Goal: Task Accomplishment & Management: Use online tool/utility

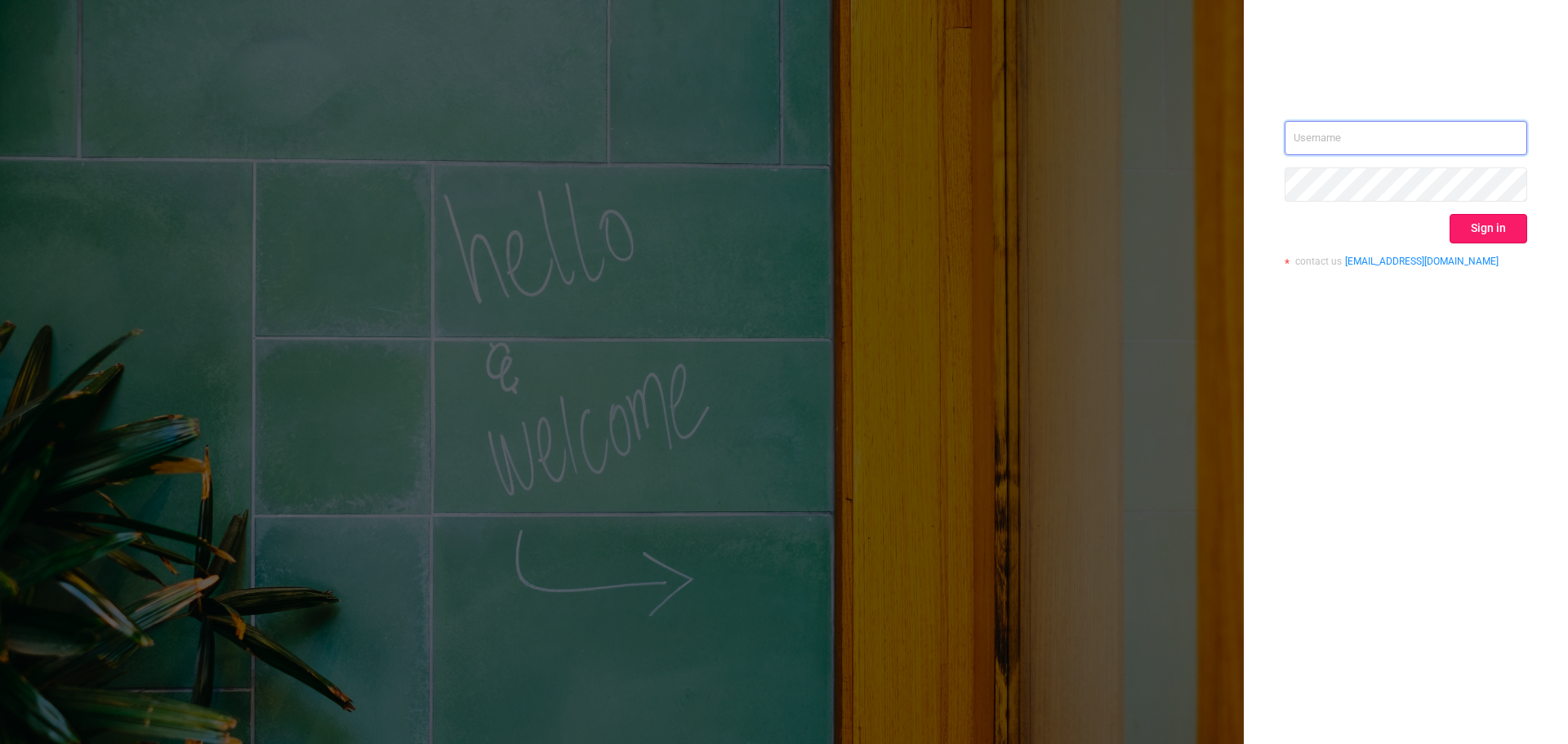
type input "[EMAIL_ADDRESS][DOMAIN_NAME]"
click at [1467, 216] on button "Sign in" at bounding box center [1488, 229] width 78 height 30
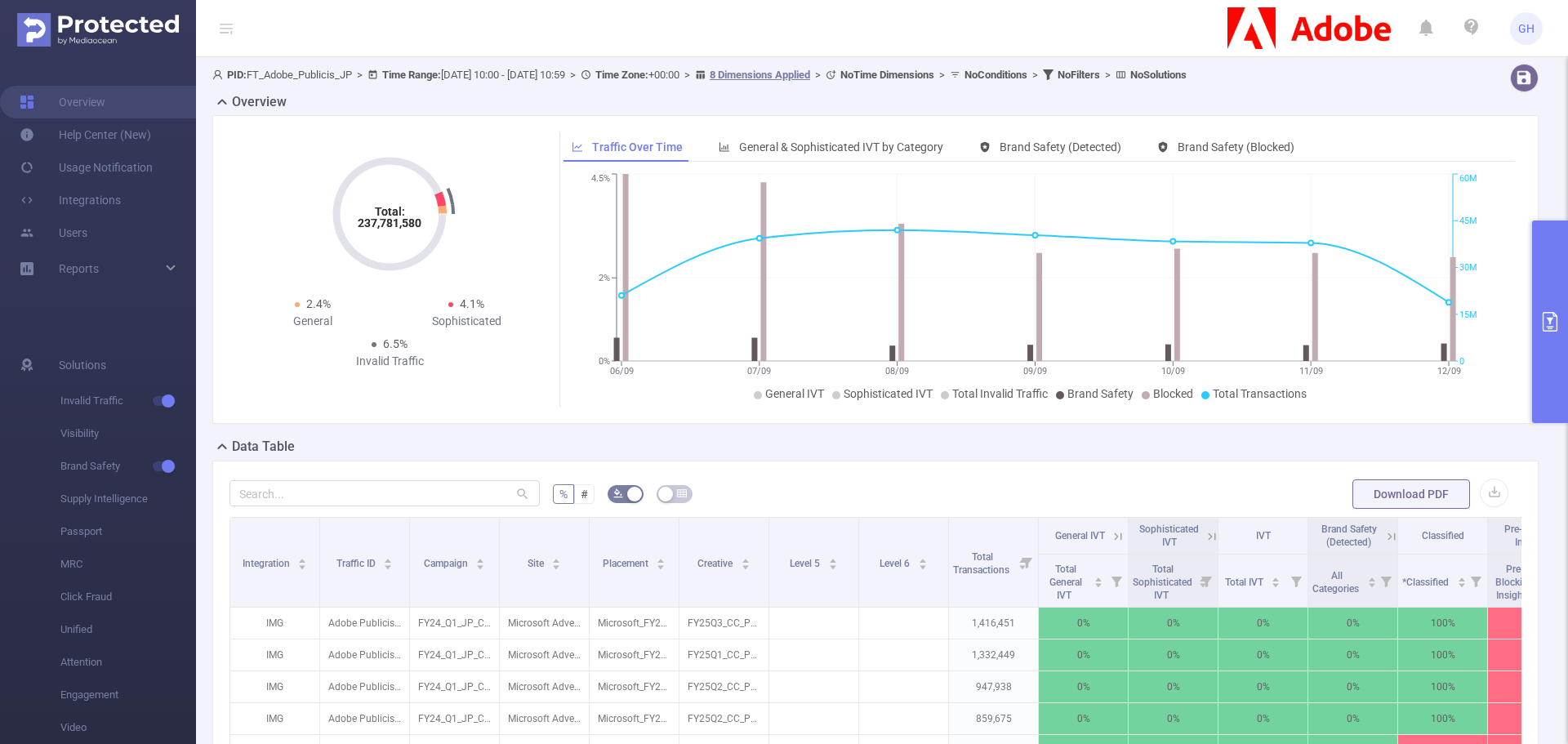
click at [1555, 288] on button "primary" at bounding box center [1549, 321] width 36 height 202
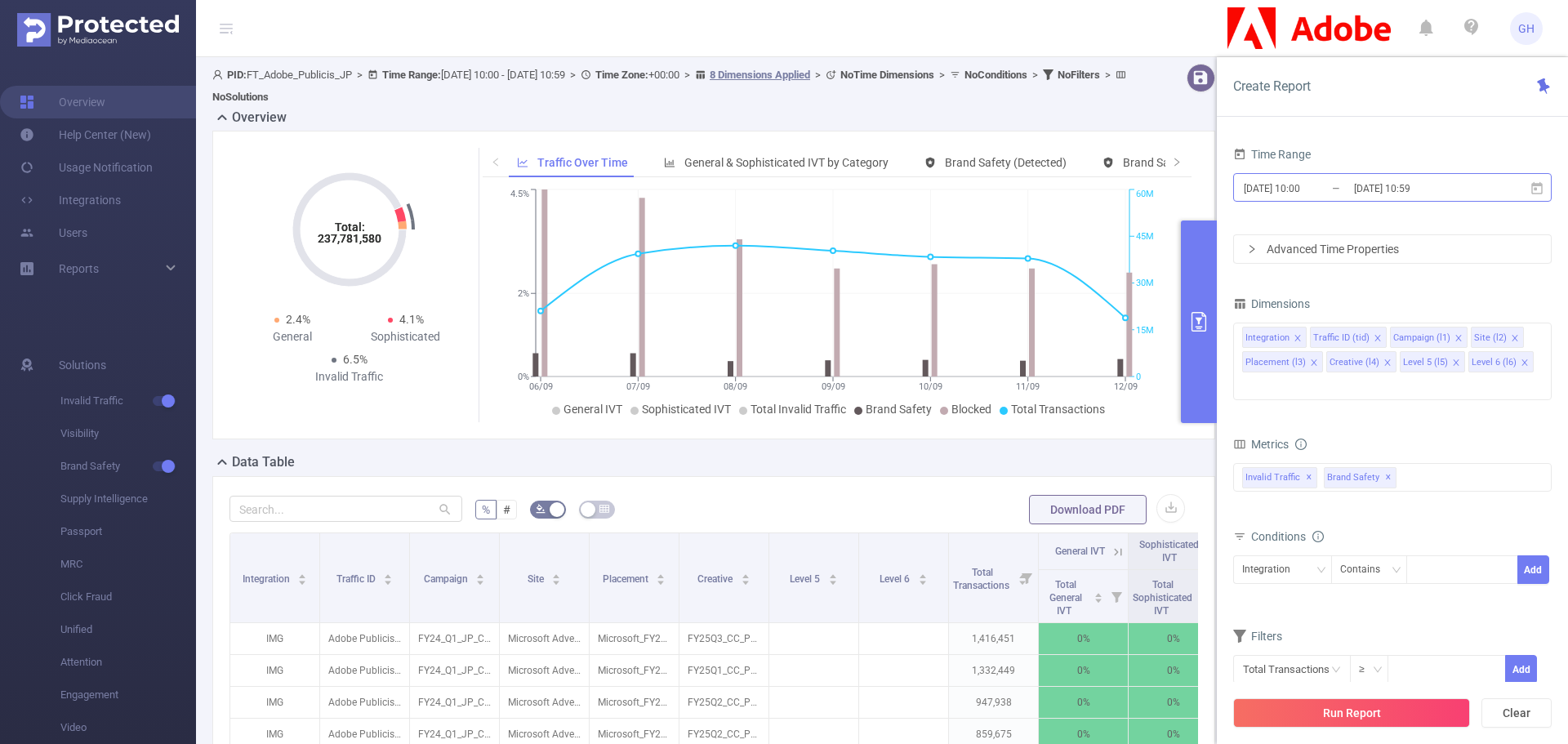
click at [1347, 191] on input "[DATE] 10:00" at bounding box center [1307, 188] width 132 height 22
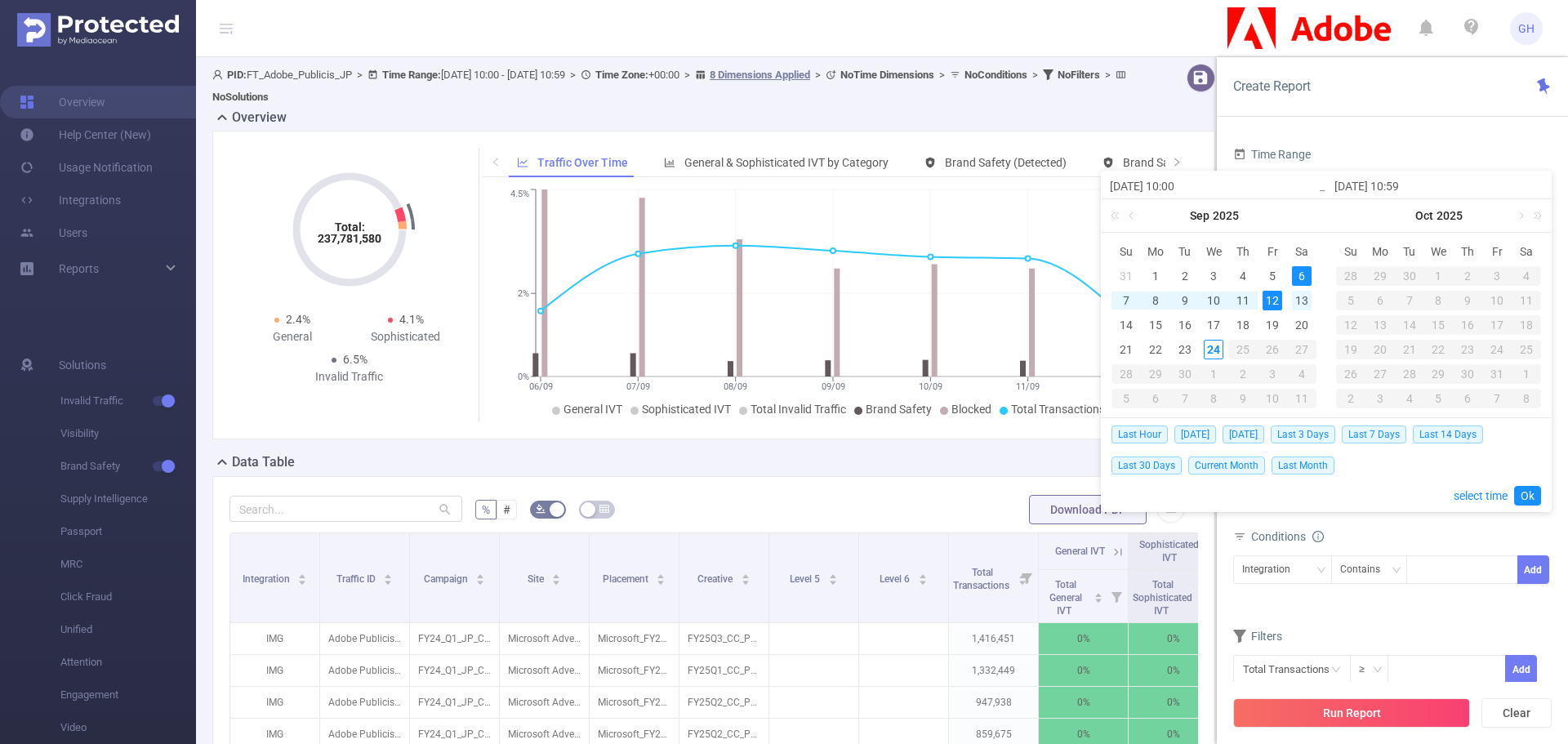
click at [1301, 295] on div "13" at bounding box center [1301, 300] width 19 height 19
click at [1274, 326] on div "19" at bounding box center [1272, 325] width 19 height 19
type input "[DATE] 10:00"
type input "[DATE] 10:59"
type input "[DATE] 10:00"
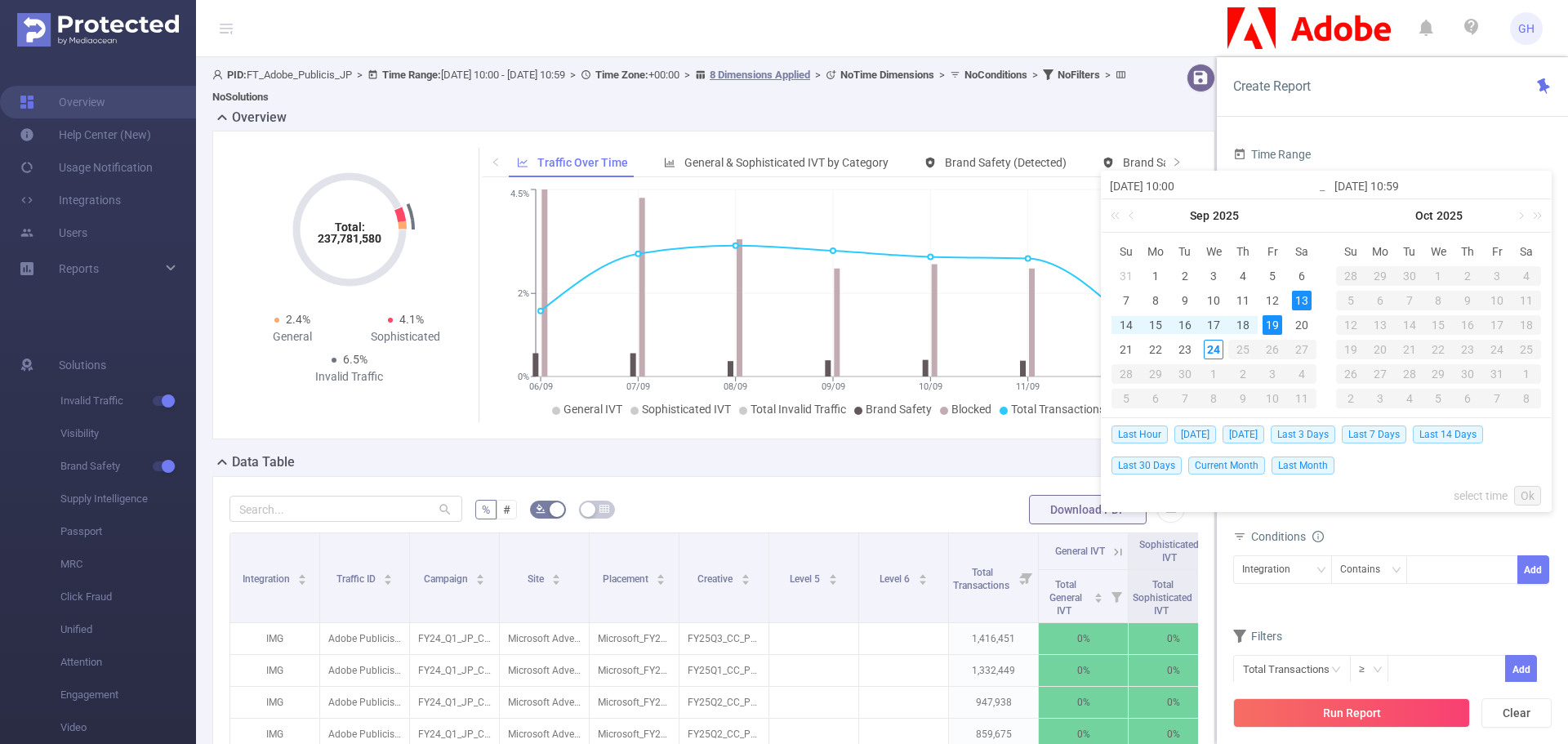
type input "[DATE] 10:59"
click at [1528, 496] on link "Ok" at bounding box center [1528, 495] width 27 height 19
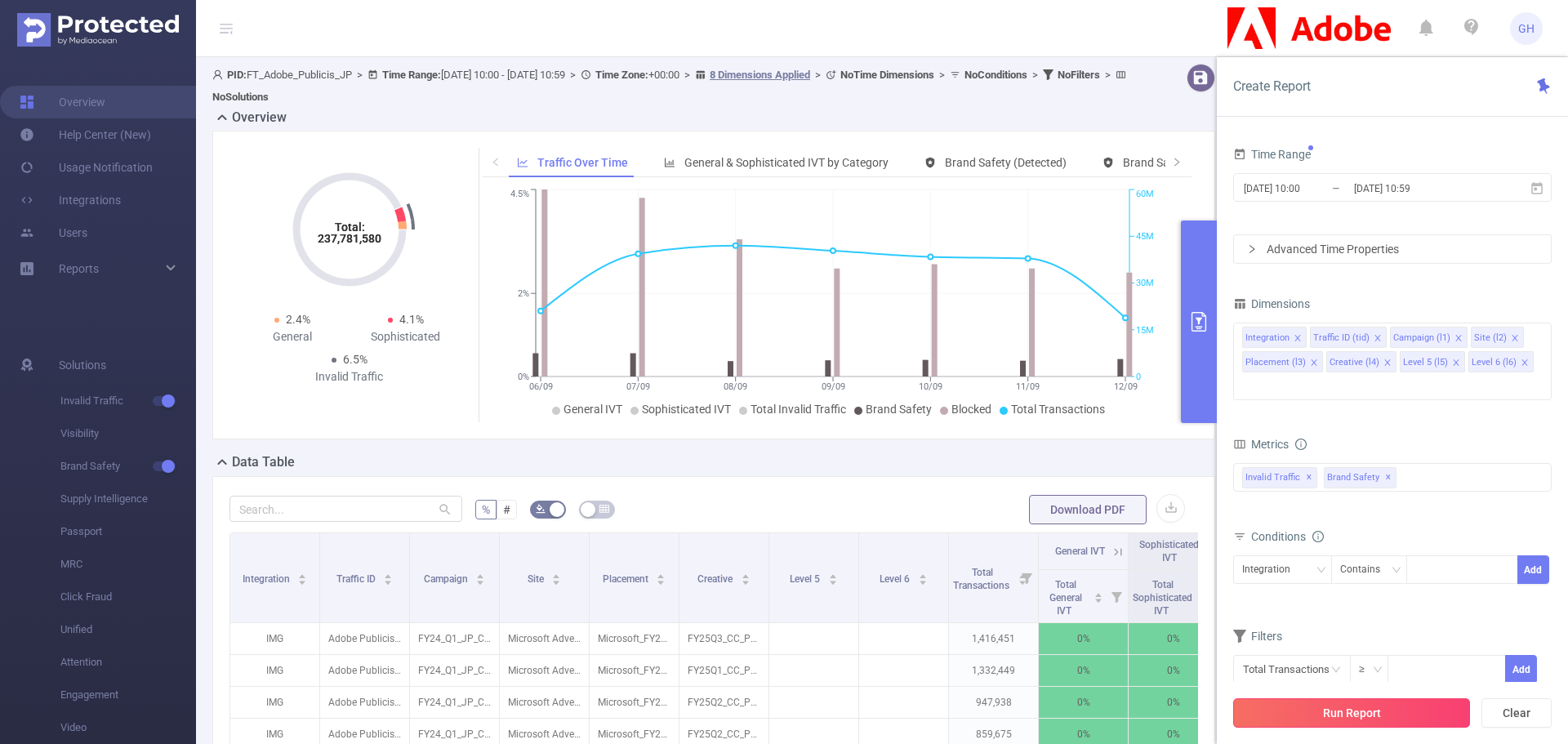
click at [1281, 710] on button "Run Report" at bounding box center [1351, 713] width 237 height 30
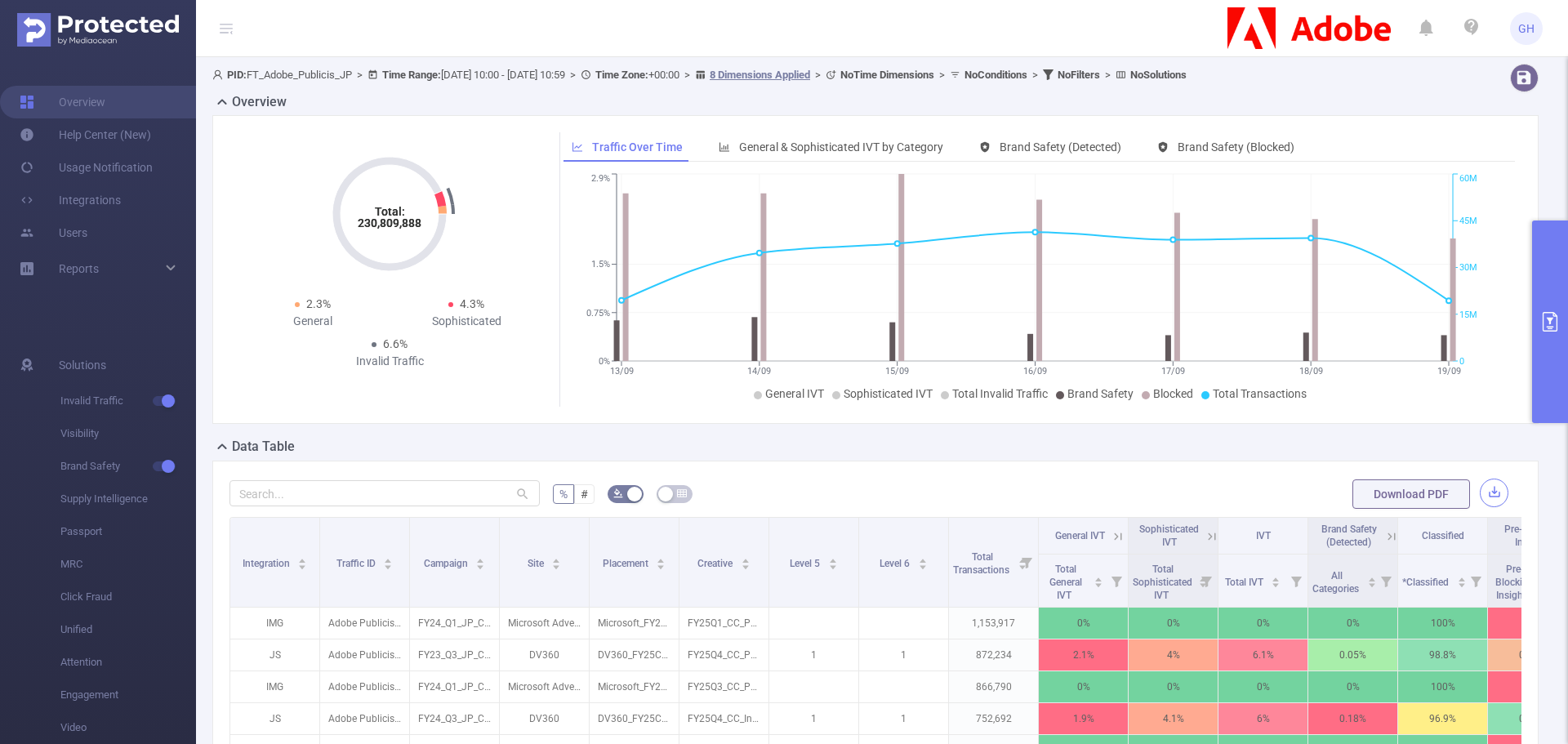
click at [1479, 488] on button "button" at bounding box center [1494, 493] width 29 height 29
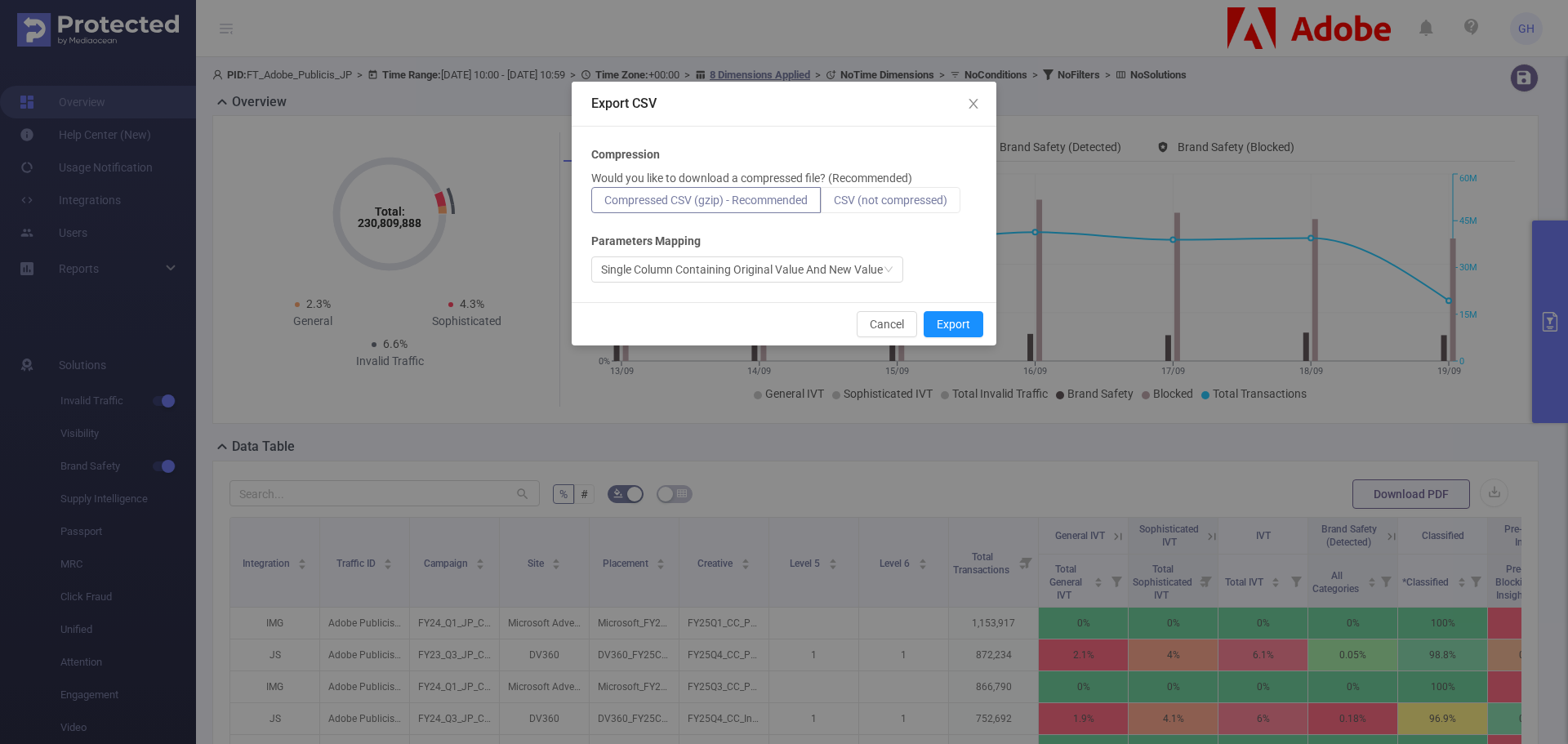
click at [873, 201] on span "CSV (not compressed)" at bounding box center [890, 199] width 114 height 13
click at [833, 204] on input "CSV (not compressed)" at bounding box center [833, 204] width 0 height 0
click at [956, 310] on div "Cancel Export" at bounding box center [784, 323] width 424 height 43
click at [956, 322] on button "Export" at bounding box center [953, 324] width 60 height 26
